Goal: Find contact information: Find contact information

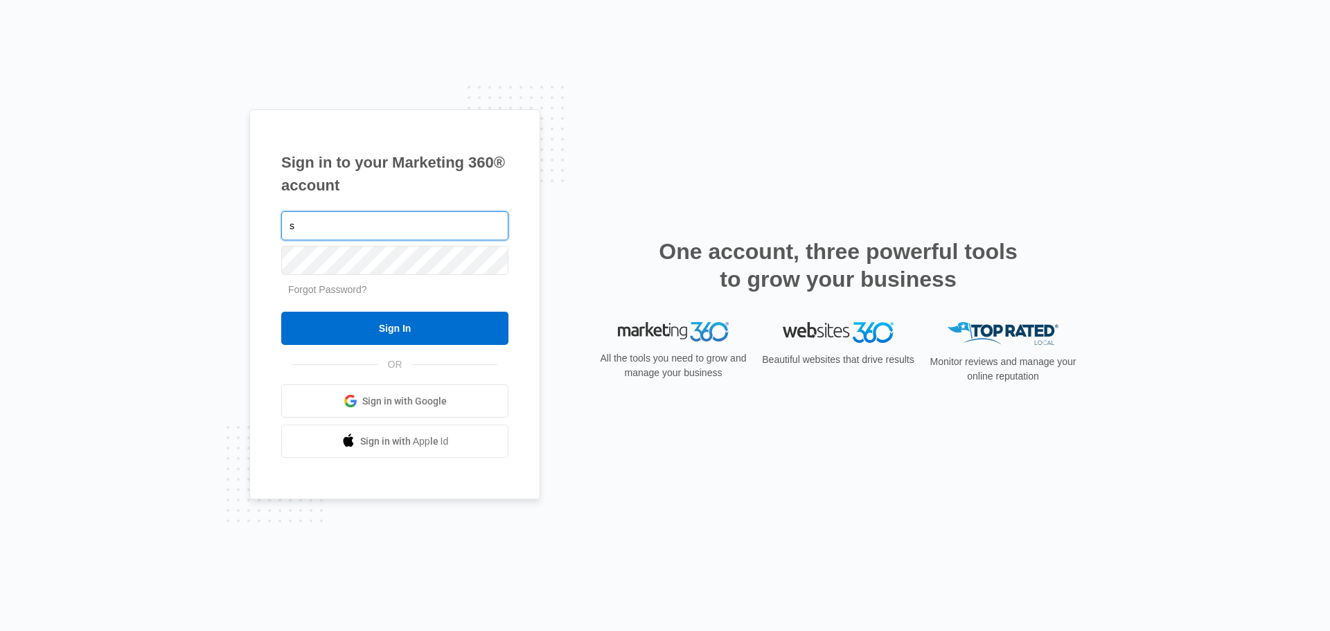
type input "[EMAIL_ADDRESS][DOMAIN_NAME]"
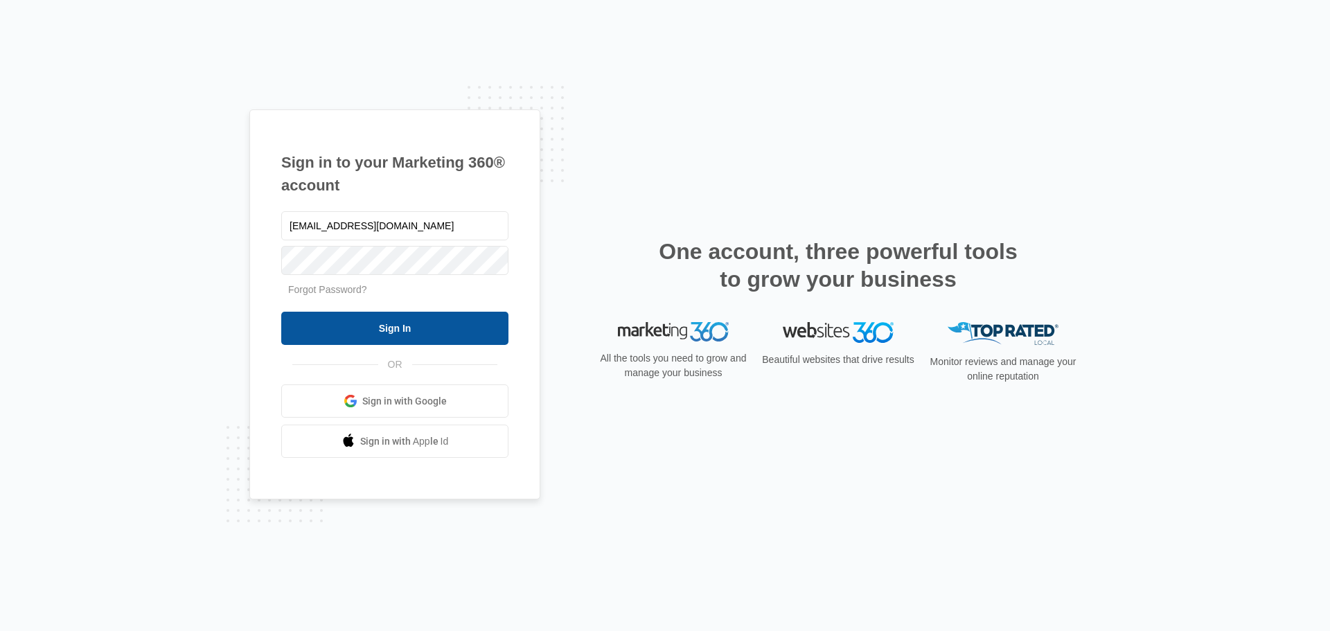
click at [427, 316] on input "Sign In" at bounding box center [394, 328] width 227 height 33
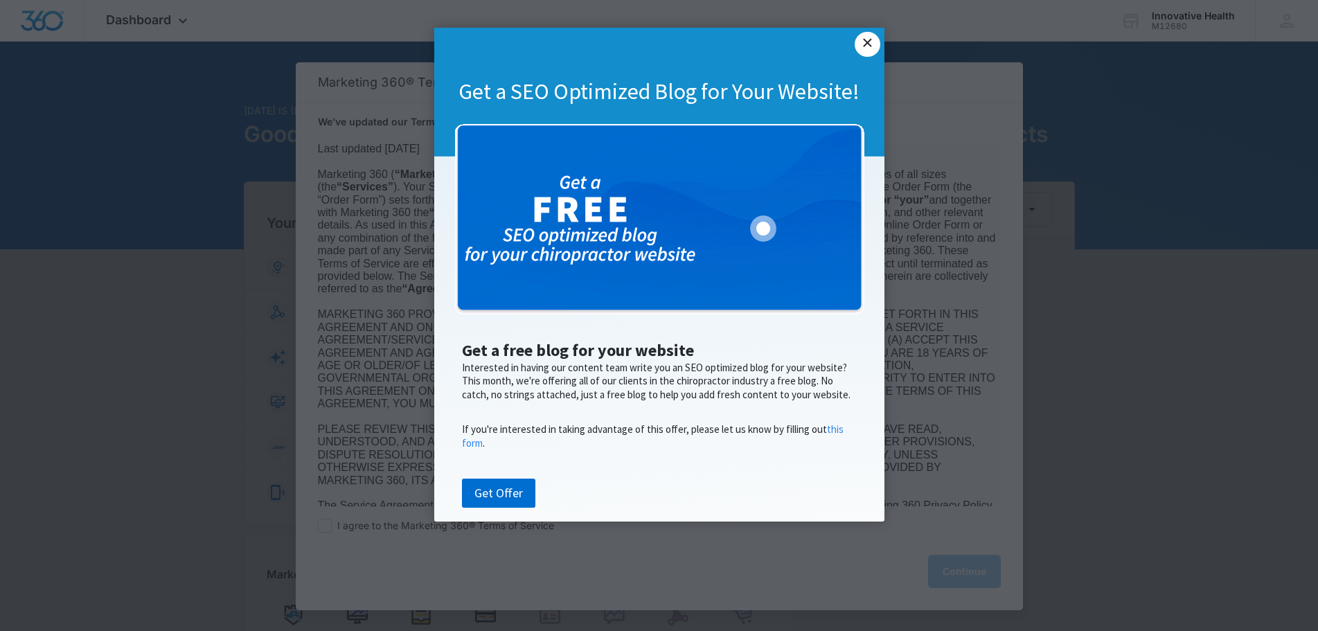
click at [872, 42] on link "×" at bounding box center [867, 44] width 25 height 25
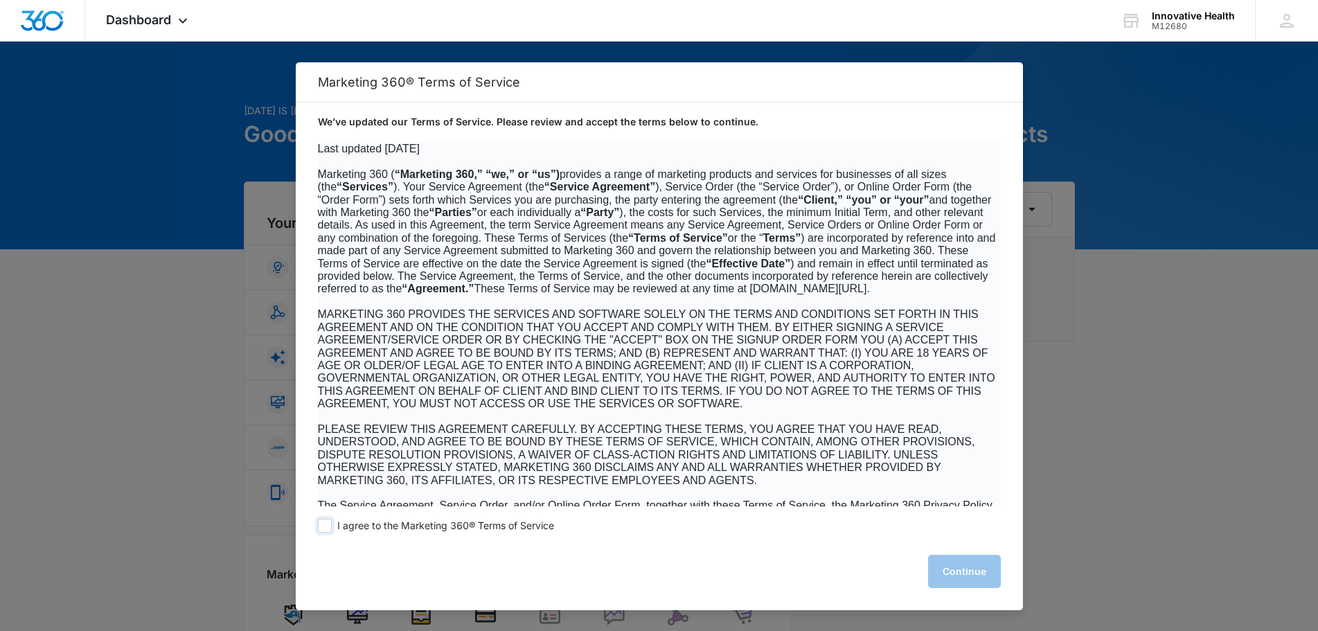
click at [322, 526] on span at bounding box center [325, 526] width 14 height 14
click at [322, 526] on input "I agree to the Marketing 360® Terms of Service" at bounding box center [325, 526] width 14 height 14
checkbox input "true"
click at [958, 571] on button "Continue" at bounding box center [964, 571] width 73 height 33
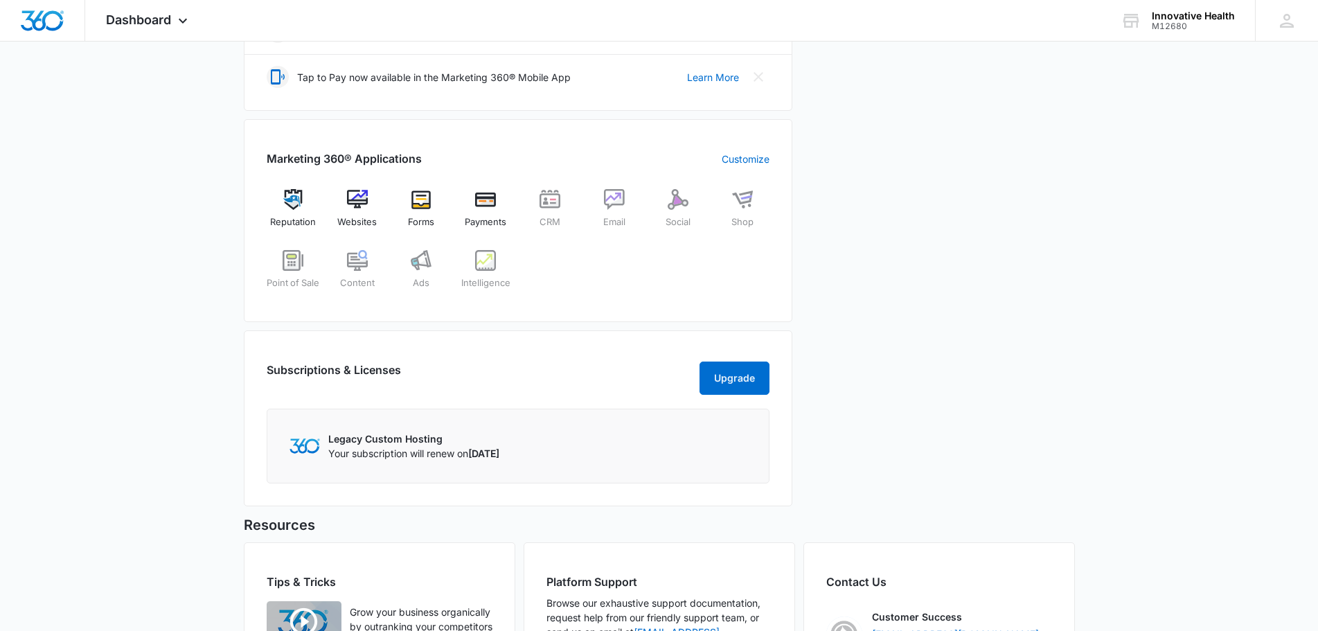
scroll to position [569, 0]
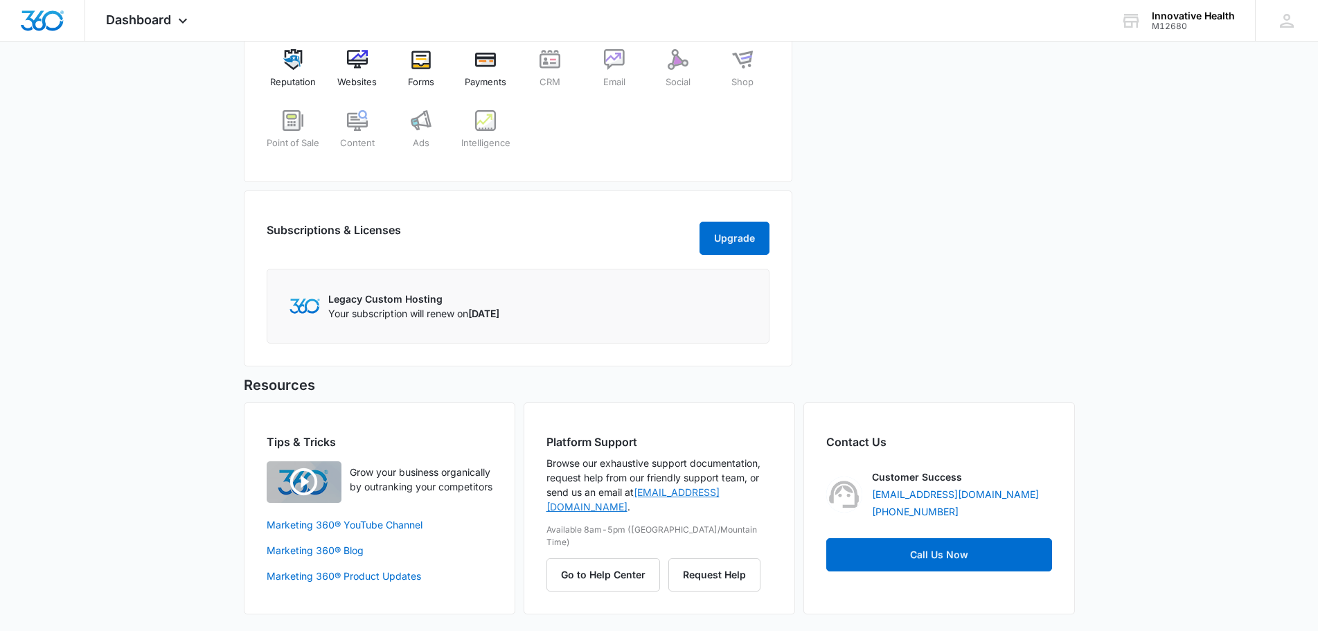
click at [704, 489] on link "[EMAIL_ADDRESS][DOMAIN_NAME]" at bounding box center [632, 499] width 173 height 26
